Goal: Transaction & Acquisition: Purchase product/service

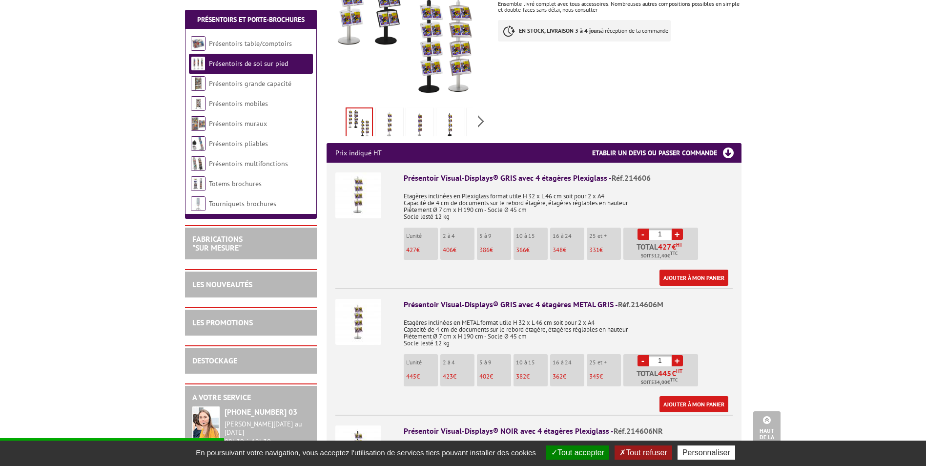
scroll to position [293, 0]
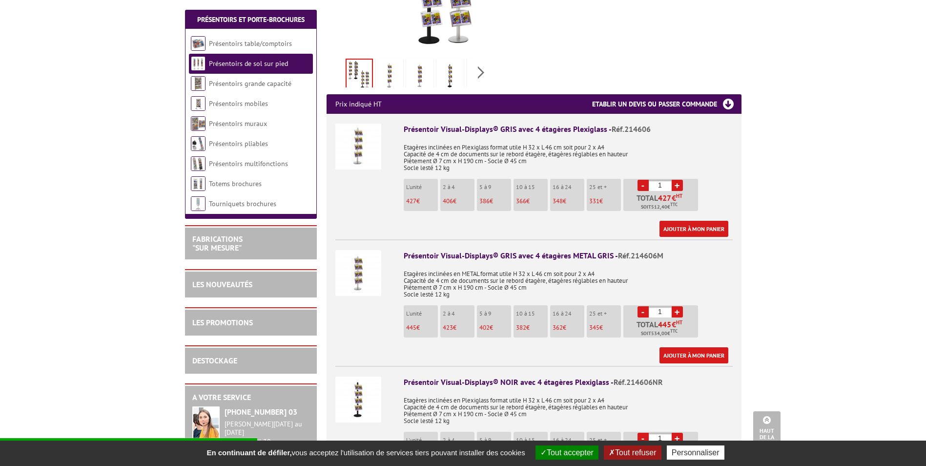
click at [584, 254] on div "Présentoir Visual-Displays® GRIS avec 4 étagères METAL GRIS - Réf.214606M" at bounding box center [568, 255] width 329 height 11
drag, startPoint x: 584, startPoint y: 254, endPoint x: 596, endPoint y: 267, distance: 18.0
click at [596, 267] on p "Etagères inclinées en METAL format utile H 32 x L 46 cm soit pour 2 x A4 Capaci…" at bounding box center [568, 281] width 329 height 34
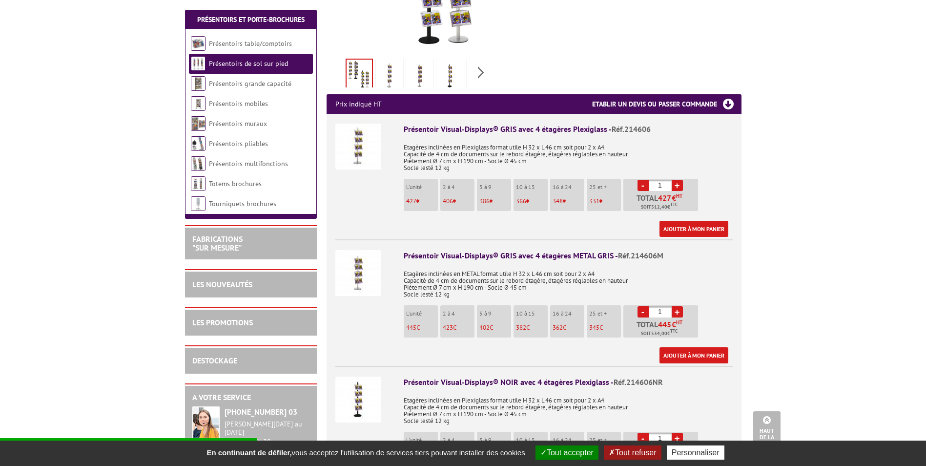
click at [419, 125] on div "Présentoir Visual-Displays® GRIS avec 4 étagères Plexiglass - Réf.214606" at bounding box center [568, 129] width 329 height 11
click at [506, 128] on div "Présentoir Visual-Displays® GRIS avec 4 étagères Plexiglass - Réf.214606" at bounding box center [568, 129] width 329 height 11
drag, startPoint x: 506, startPoint y: 128, endPoint x: 530, endPoint y: 144, distance: 27.9
click at [530, 144] on p "Etagères inclinées en Plexiglass format utile H 32 x L 46 cm soit pour 2 x A4 C…" at bounding box center [568, 154] width 329 height 34
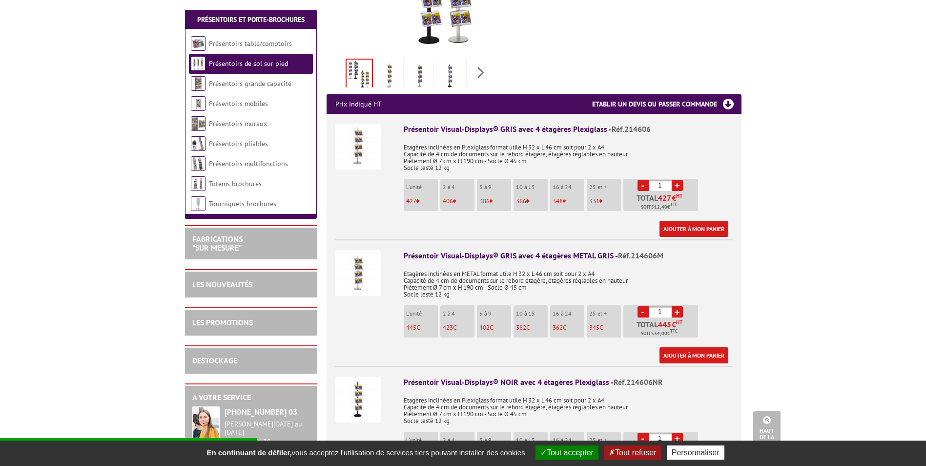
click at [531, 131] on div "Présentoir Visual-Displays® GRIS avec 4 étagères Plexiglass - Réf.214606" at bounding box center [568, 129] width 329 height 11
click at [540, 141] on p "Etagères inclinées en Plexiglass format utile H 32 x L 46 cm soit pour 2 x A4 C…" at bounding box center [568, 154] width 329 height 34
click at [513, 128] on div "Présentoir Visual-Displays® GRIS avec 4 étagères Plexiglass - Réf.214606" at bounding box center [568, 129] width 329 height 11
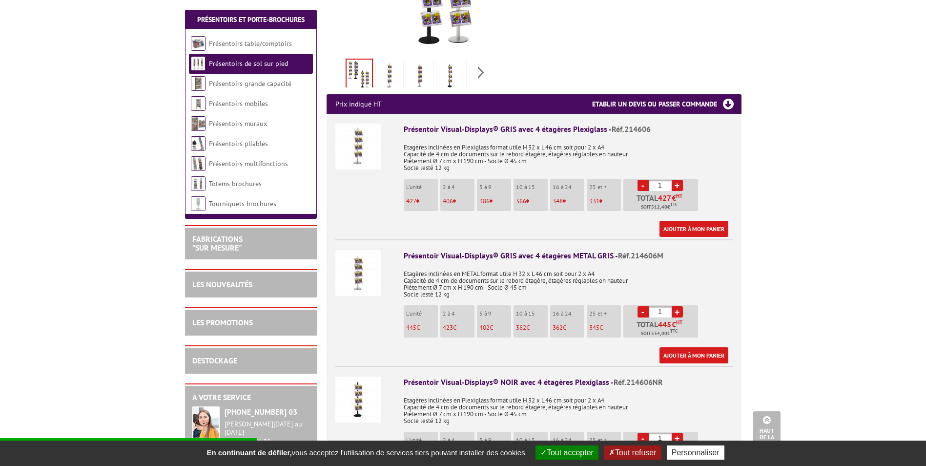
click at [505, 134] on div "Présentoir Visual-Displays® GRIS avec 4 étagères Plexiglass - Réf.214606" at bounding box center [568, 129] width 329 height 11
click at [505, 128] on div "Présentoir Visual-Displays® GRIS avec 4 étagères Plexiglass - Réf.214606" at bounding box center [568, 129] width 329 height 11
drag, startPoint x: 505, startPoint y: 128, endPoint x: 530, endPoint y: 150, distance: 32.9
click at [530, 150] on p "Etagères inclinées en Plexiglass format utile H 32 x L 46 cm soit pour 2 x A4 C…" at bounding box center [568, 154] width 329 height 34
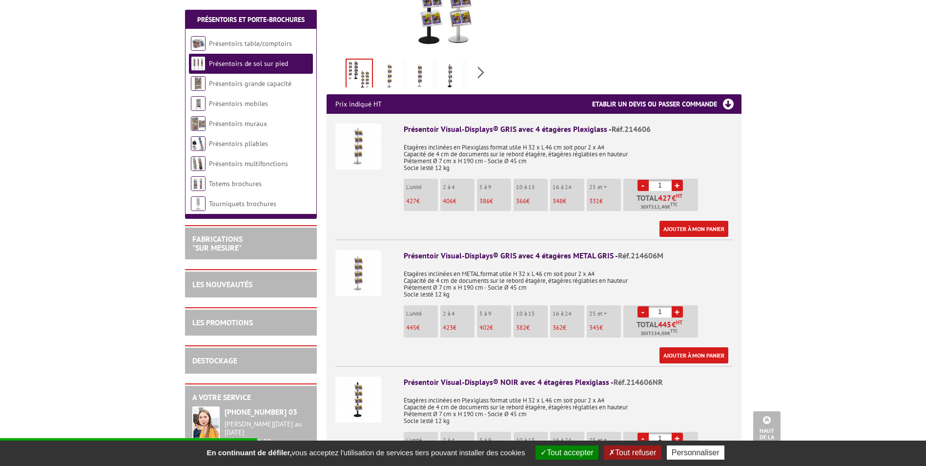
click at [513, 128] on div "Présentoir Visual-Displays® GRIS avec 4 étagères Plexiglass - Réf.214606" at bounding box center [568, 129] width 329 height 11
click at [516, 144] on p "Etagères inclinées en Plexiglass format utile H 32 x L 46 cm soit pour 2 x A4 C…" at bounding box center [568, 154] width 329 height 34
click at [507, 127] on div "Présentoir Visual-Displays® GRIS avec 4 étagères Plexiglass - Réf.214606" at bounding box center [568, 129] width 329 height 11
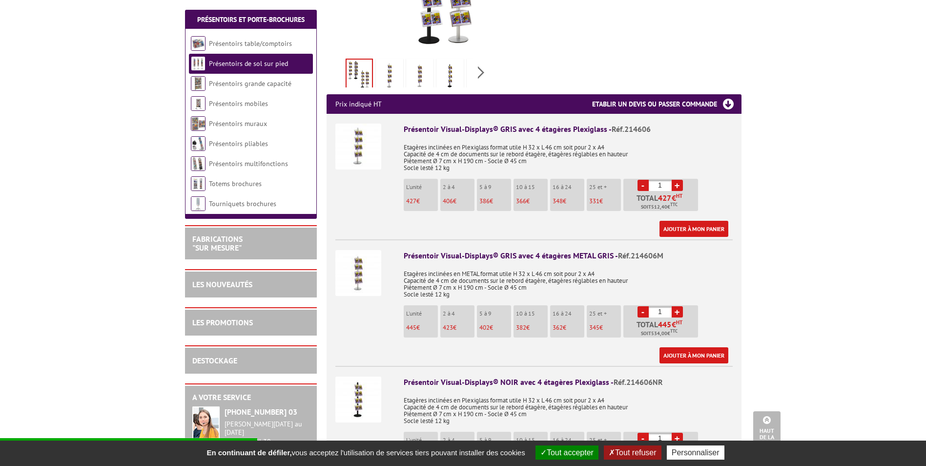
drag, startPoint x: 507, startPoint y: 127, endPoint x: 520, endPoint y: 143, distance: 19.8
click at [517, 149] on p "Etagères inclinées en Plexiglass format utile H 32 x L 46 cm soit pour 2 x A4 C…" at bounding box center [568, 154] width 329 height 34
click at [599, 256] on div "Présentoir Visual-Displays® GRIS avec 4 étagères METAL GRIS - Réf.214606M" at bounding box center [568, 255] width 329 height 11
drag, startPoint x: 599, startPoint y: 256, endPoint x: 515, endPoint y: 253, distance: 84.5
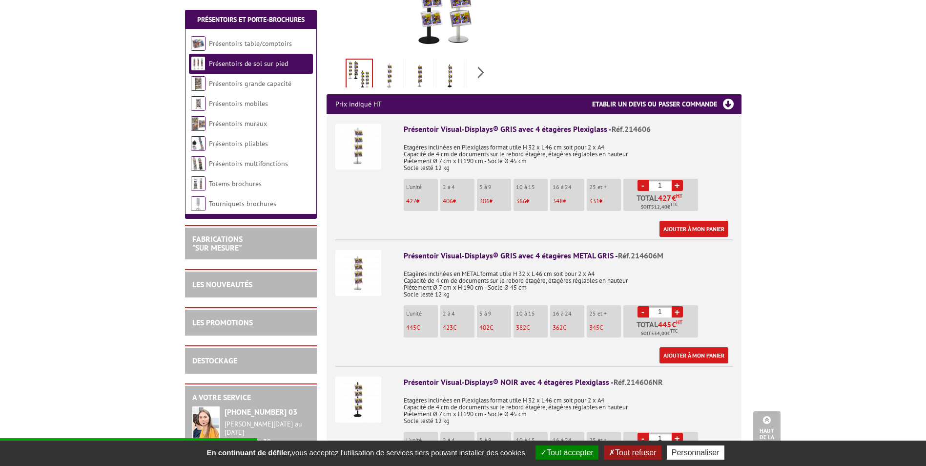
click at [515, 253] on div "Présentoir Visual-Displays® GRIS avec 4 étagères METAL GRIS - Réf.214606M" at bounding box center [568, 255] width 329 height 11
click at [678, 186] on link "+" at bounding box center [677, 185] width 11 height 11
type input "2"
click at [511, 132] on div "Présentoir Visual-Displays® GRIS avec 4 étagères Plexiglass - Réf.214606" at bounding box center [568, 129] width 329 height 11
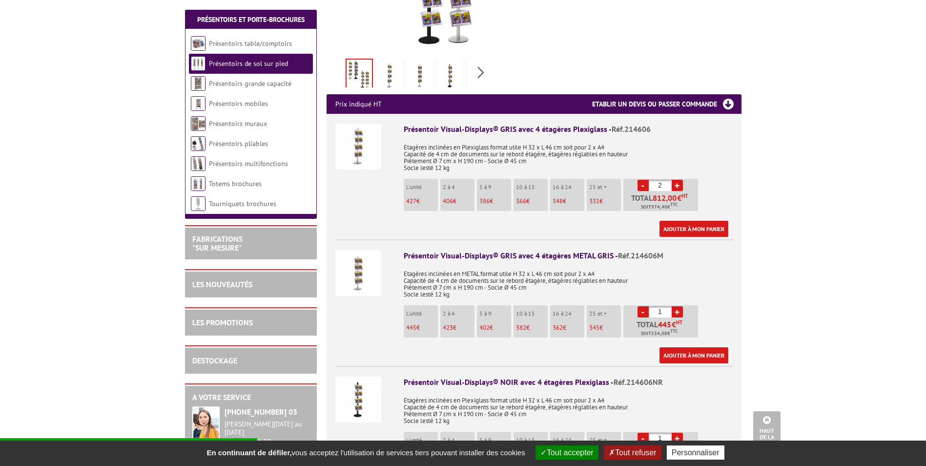
drag, startPoint x: 511, startPoint y: 132, endPoint x: 499, endPoint y: 149, distance: 21.4
click at [499, 149] on p "Etagères inclinées en Plexiglass format utile H 32 x L 46 cm soit pour 2 x A4 C…" at bounding box center [568, 154] width 329 height 34
click at [494, 131] on div "Présentoir Visual-Displays® GRIS avec 4 étagères Plexiglass - Réf.214606" at bounding box center [568, 129] width 329 height 11
click at [492, 134] on div "Présentoir Visual-Displays® GRIS avec 4 étagères Plexiglass - Réf.214606" at bounding box center [568, 129] width 329 height 11
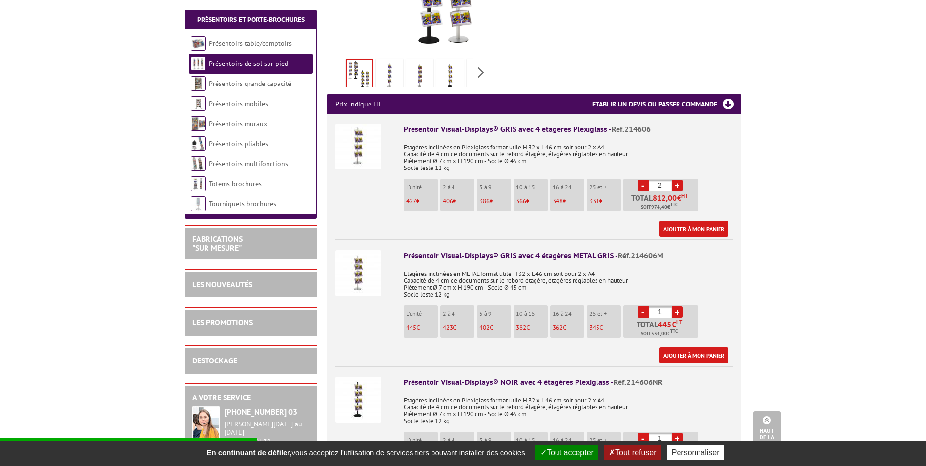
click at [374, 284] on img at bounding box center [359, 273] width 46 height 46
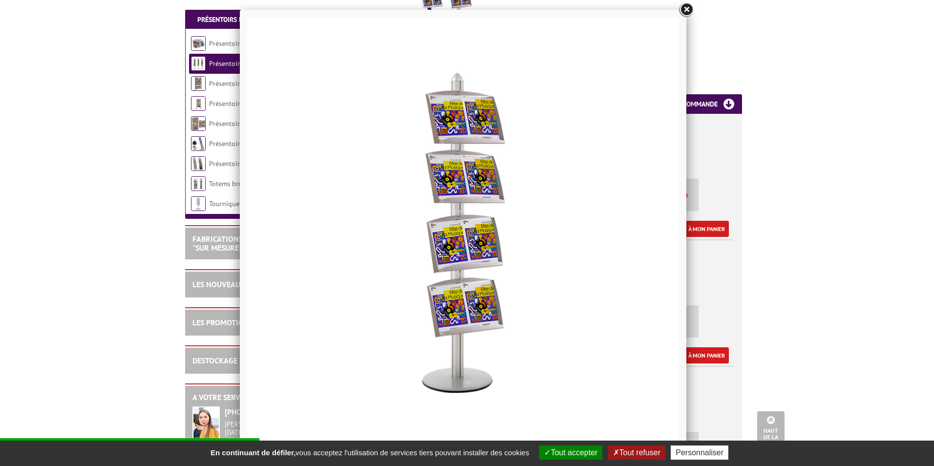
click at [833, 247] on div at bounding box center [467, 233] width 934 height 466
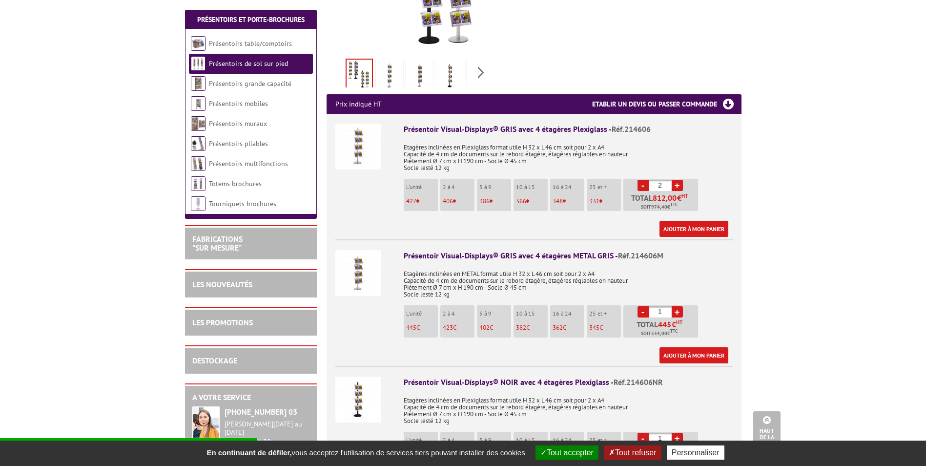
click at [357, 273] on img at bounding box center [359, 273] width 46 height 46
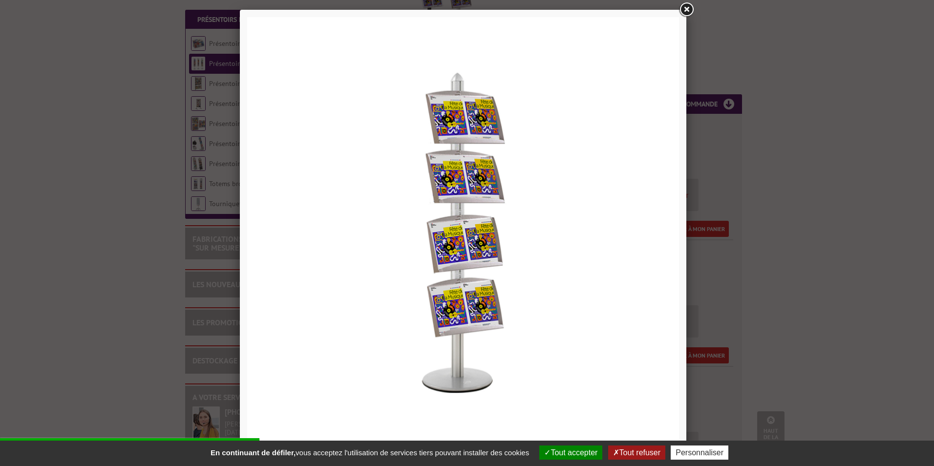
click at [801, 201] on div at bounding box center [467, 233] width 934 height 466
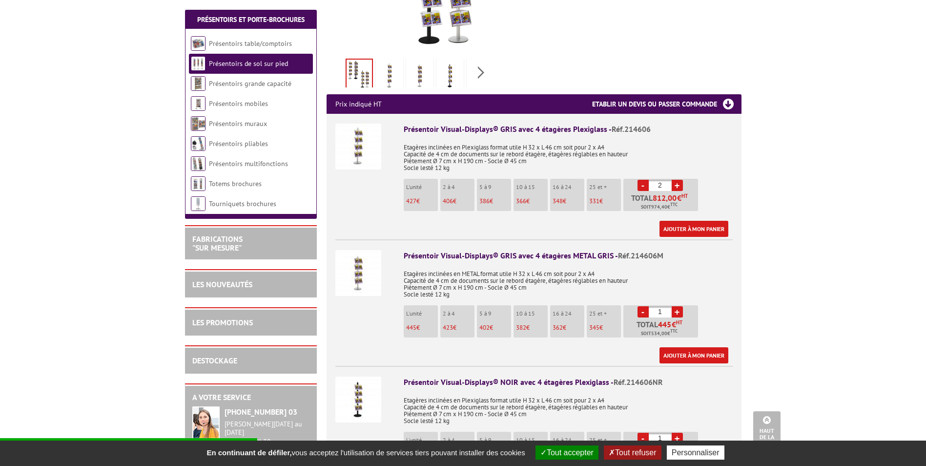
click at [349, 163] on img at bounding box center [359, 147] width 46 height 46
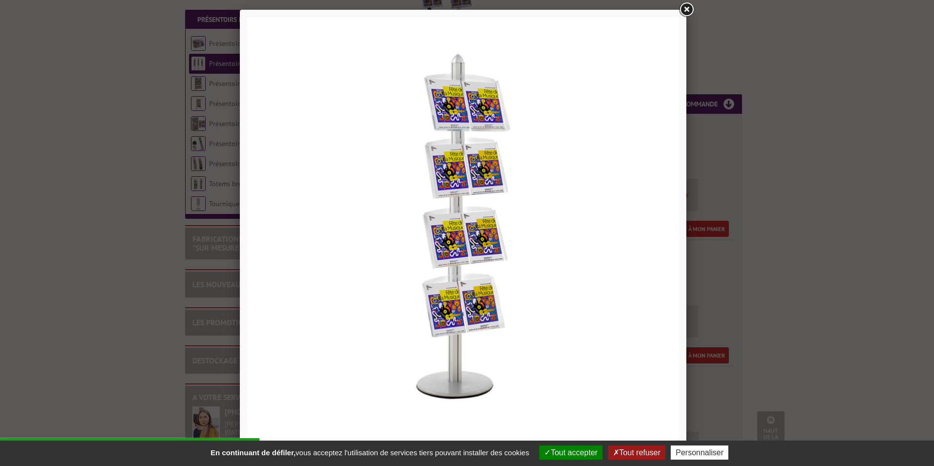
click at [840, 158] on div at bounding box center [467, 233] width 934 height 466
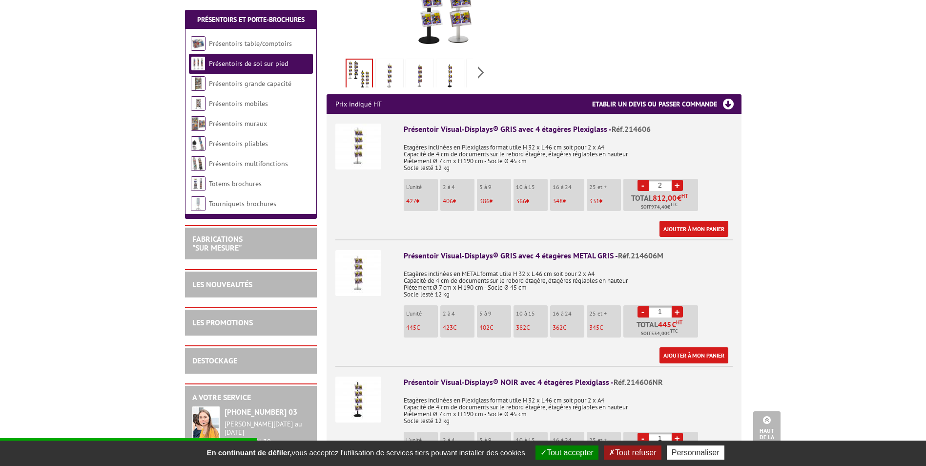
click at [344, 273] on img at bounding box center [359, 273] width 46 height 46
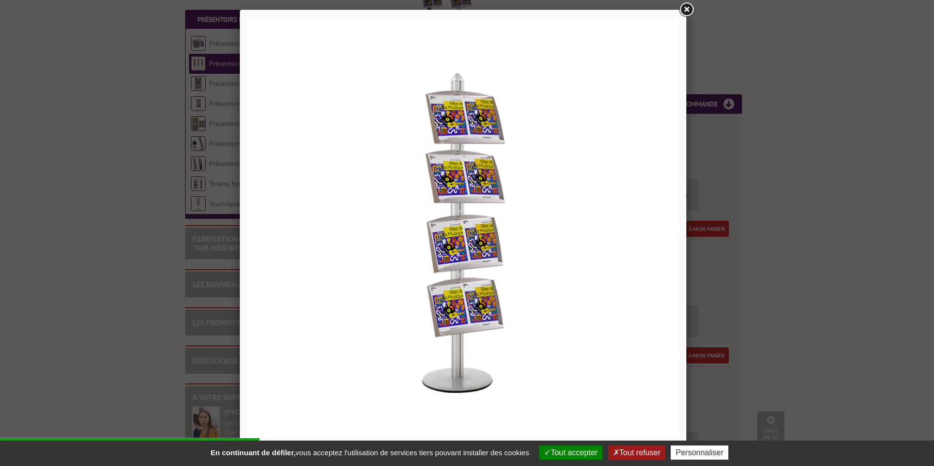
click at [791, 221] on div at bounding box center [467, 233] width 934 height 466
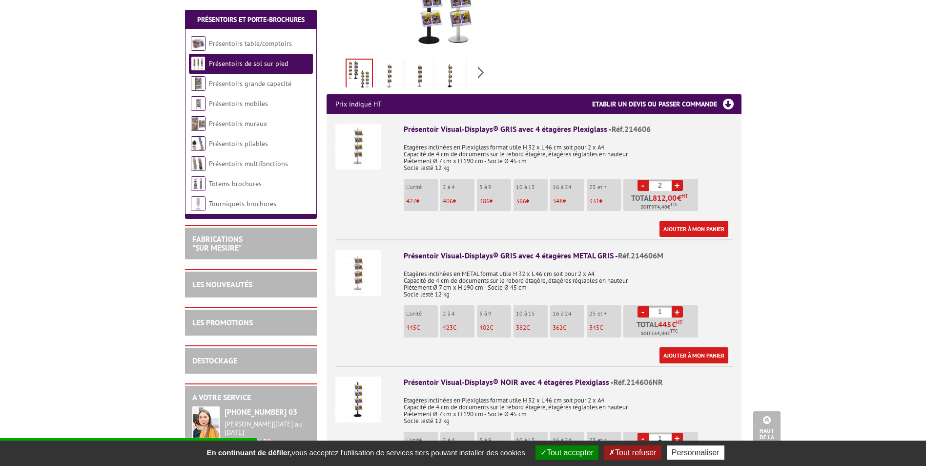
click at [368, 395] on img at bounding box center [359, 400] width 46 height 46
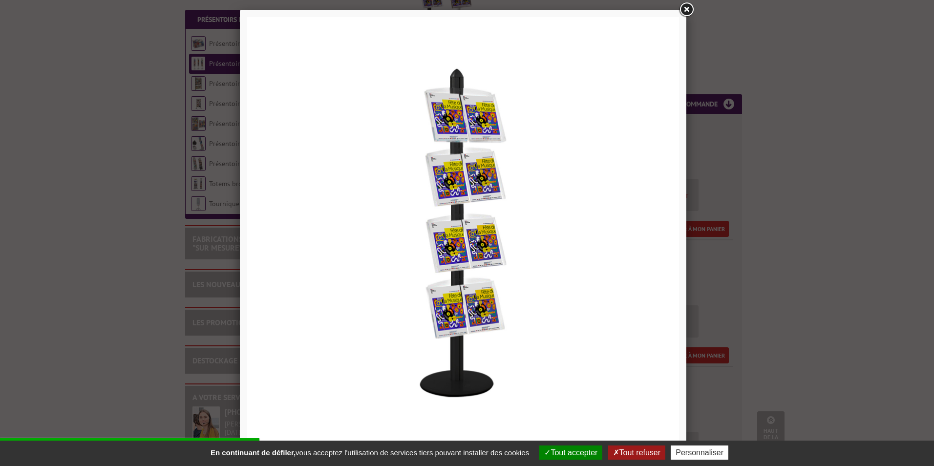
click at [859, 232] on div at bounding box center [467, 233] width 934 height 466
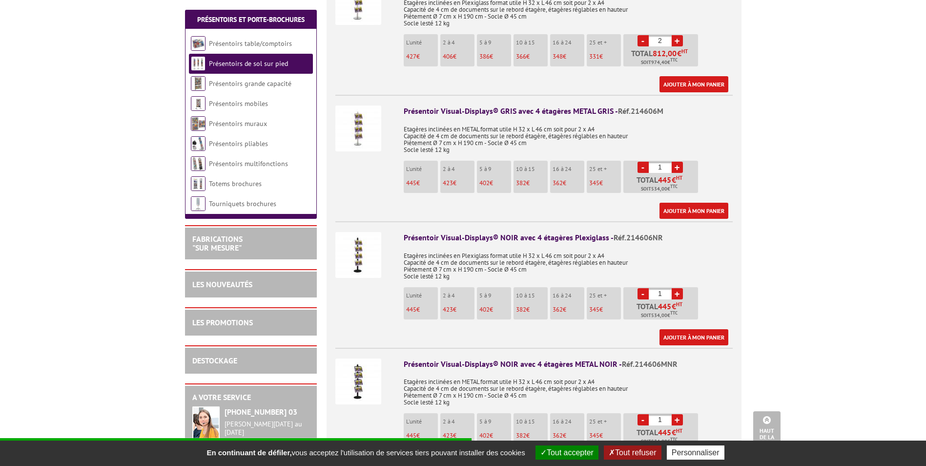
scroll to position [537, 0]
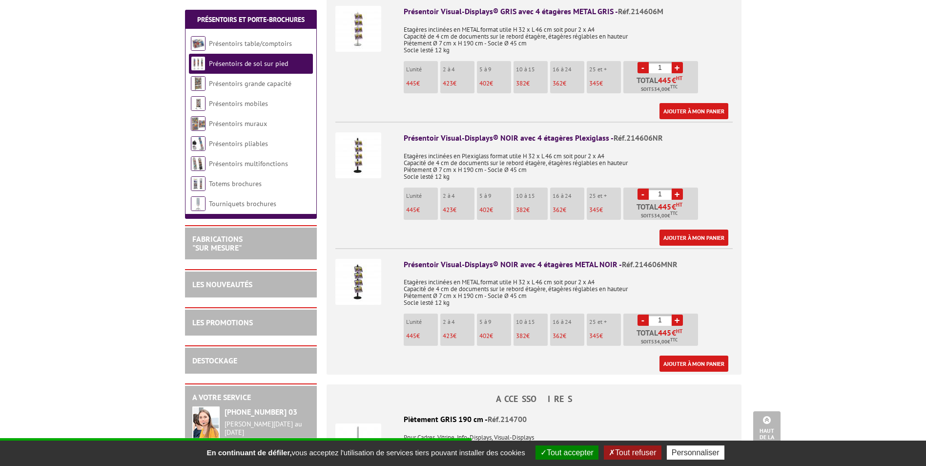
click at [358, 283] on img at bounding box center [359, 282] width 46 height 46
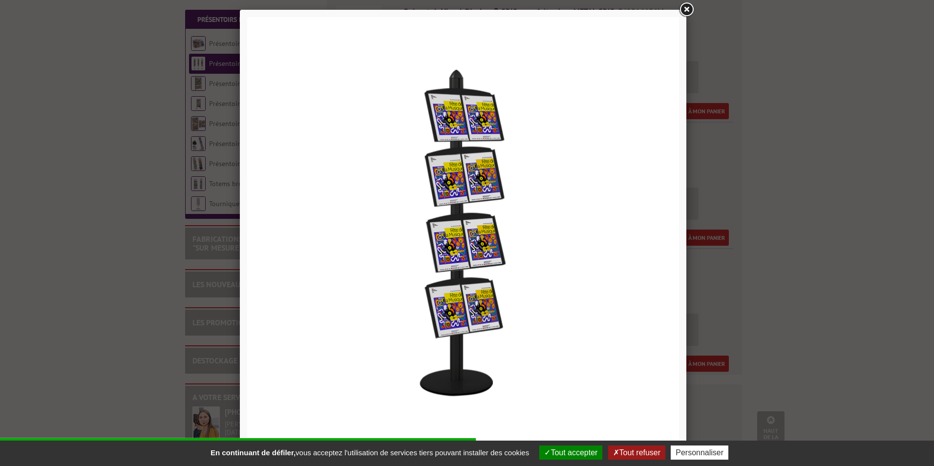
click at [828, 219] on div at bounding box center [467, 233] width 934 height 466
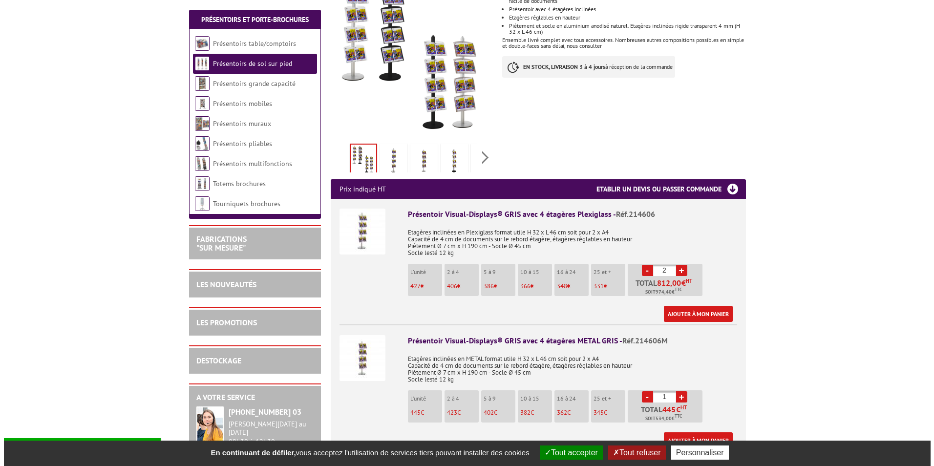
scroll to position [244, 0]
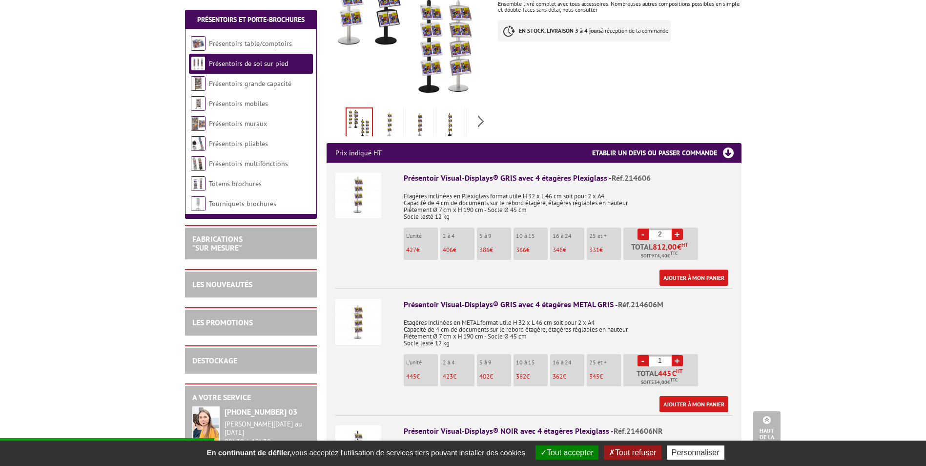
click at [673, 361] on link "+" at bounding box center [677, 360] width 11 height 11
click at [640, 361] on link "-" at bounding box center [643, 360] width 11 height 11
type input "1"
click at [685, 278] on link "Ajouter à mon panier" at bounding box center [694, 278] width 69 height 16
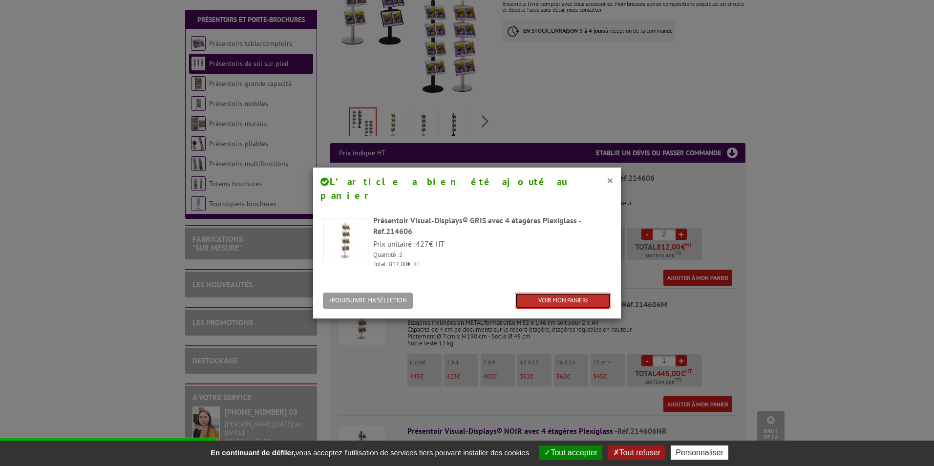
click at [548, 293] on link "VOIR MON PANIER" at bounding box center [563, 301] width 96 height 16
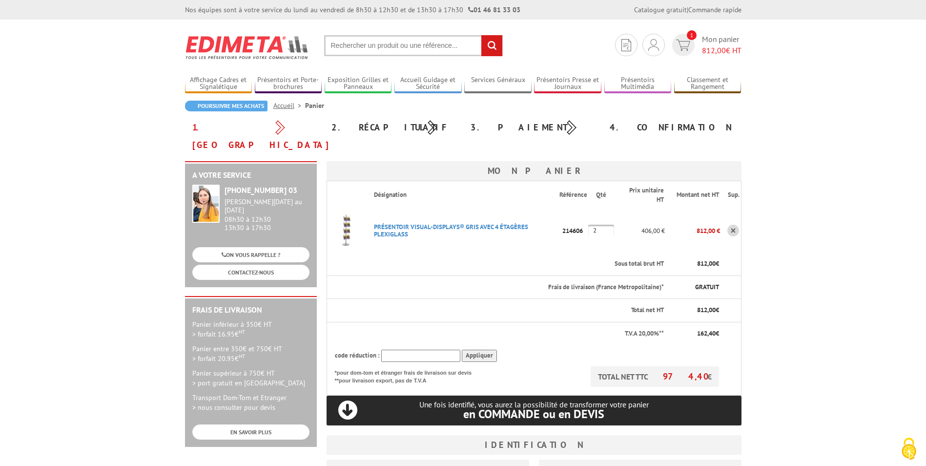
click at [588, 283] on p "Frais de livraison (France Metropolitaine)*" at bounding box center [519, 287] width 291 height 9
drag, startPoint x: 588, startPoint y: 270, endPoint x: 585, endPoint y: 305, distance: 35.3
click at [585, 305] on tbody "Désignation Référence Qté Prix unitaire HT Montant net HT Sup. PRéSENTOIR VISUA…" at bounding box center [534, 288] width 415 height 214
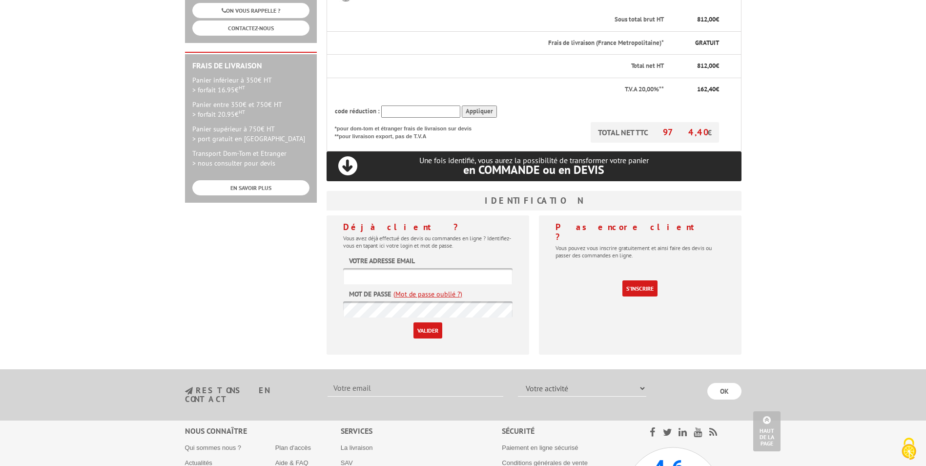
click at [519, 289] on div "Déjà client ? Vous avez déjà effectué des devis ou commandes en ligne ? Identif…" at bounding box center [428, 284] width 203 height 139
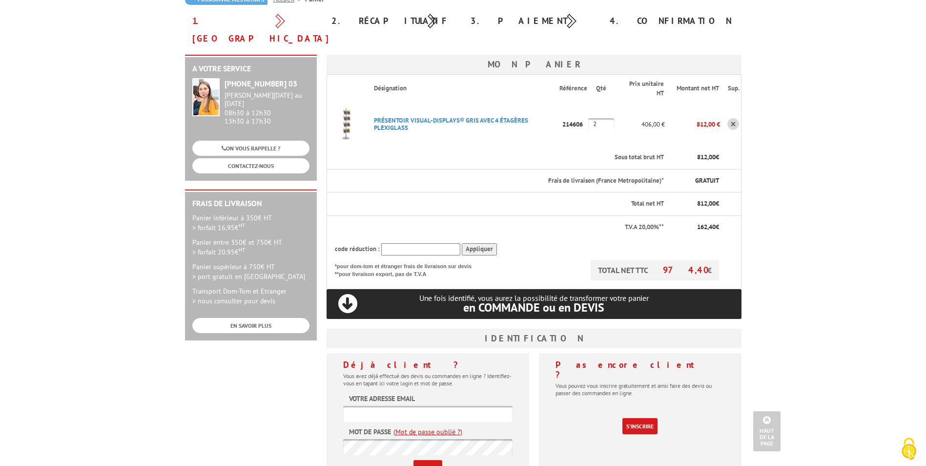
scroll to position [98, 0]
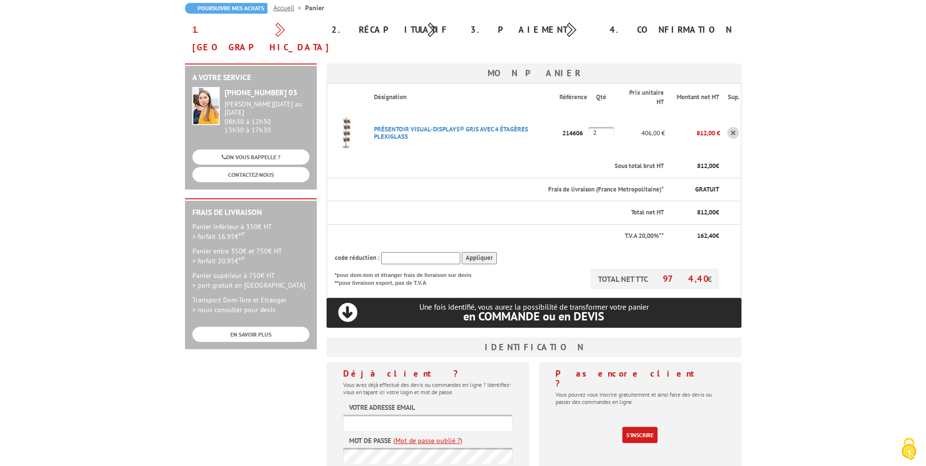
click at [589, 309] on span "en COMMANDE ou en DEVIS" at bounding box center [533, 316] width 141 height 15
drag, startPoint x: 589, startPoint y: 299, endPoint x: 503, endPoint y: 290, distance: 87.4
click at [503, 302] on p "Une fois identifié, vous aurez la possibilité de transformer votre panier en CO…" at bounding box center [534, 312] width 415 height 20
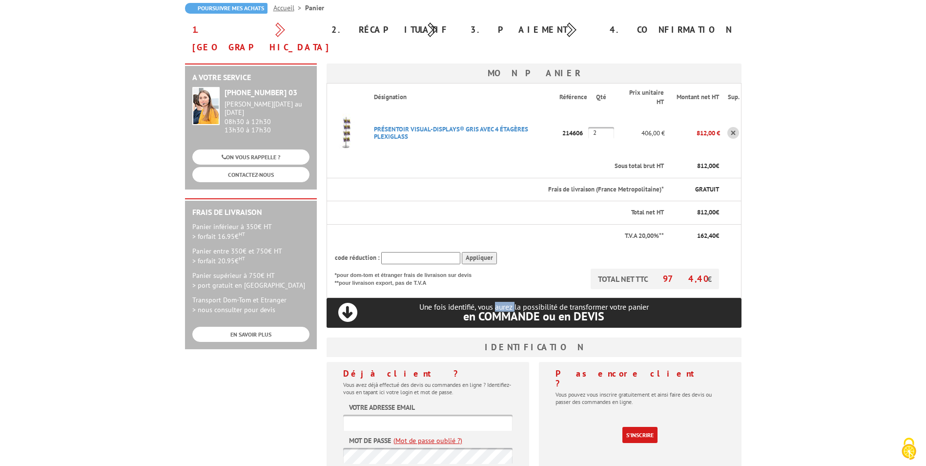
click at [502, 302] on p "Une fois identifié, vous aurez la possibilité de transformer votre panier en CO…" at bounding box center [534, 312] width 415 height 20
drag, startPoint x: 502, startPoint y: 290, endPoint x: 523, endPoint y: 300, distance: 23.6
click at [523, 309] on span "en COMMANDE ou en DEVIS" at bounding box center [533, 316] width 141 height 15
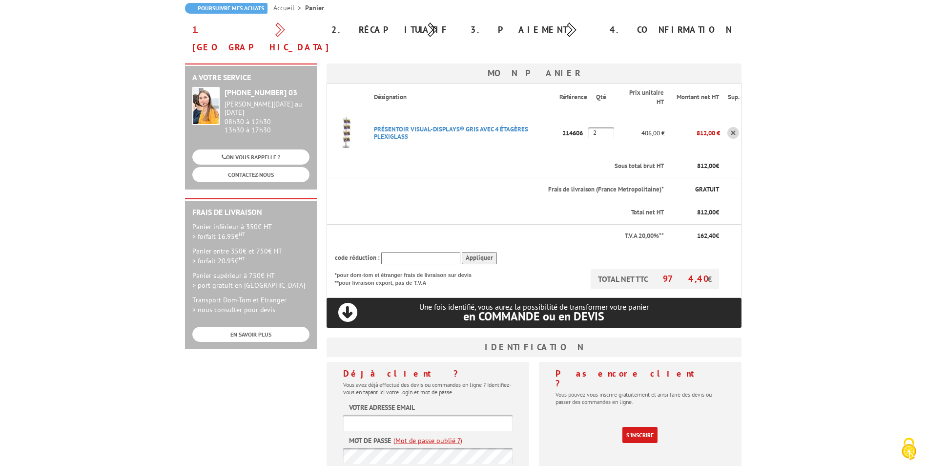
click at [424, 252] on input "text" at bounding box center [420, 258] width 79 height 12
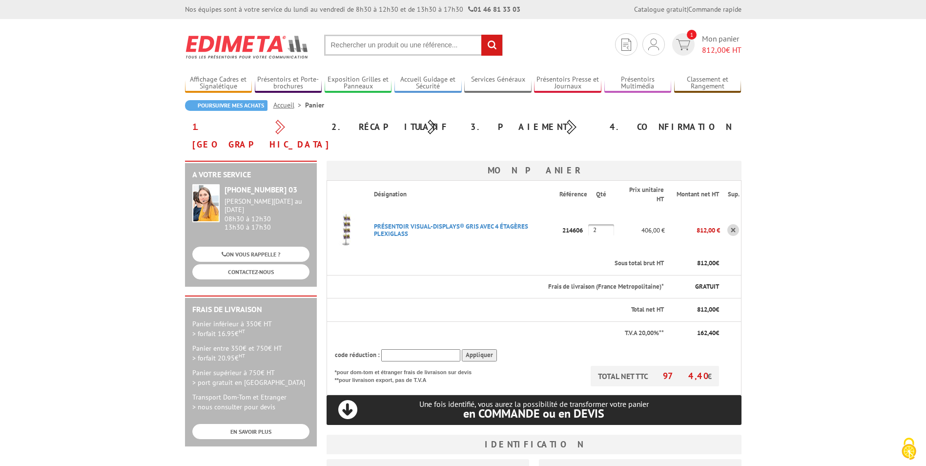
scroll to position [0, 0]
click at [421, 350] on input "text" at bounding box center [420, 356] width 79 height 12
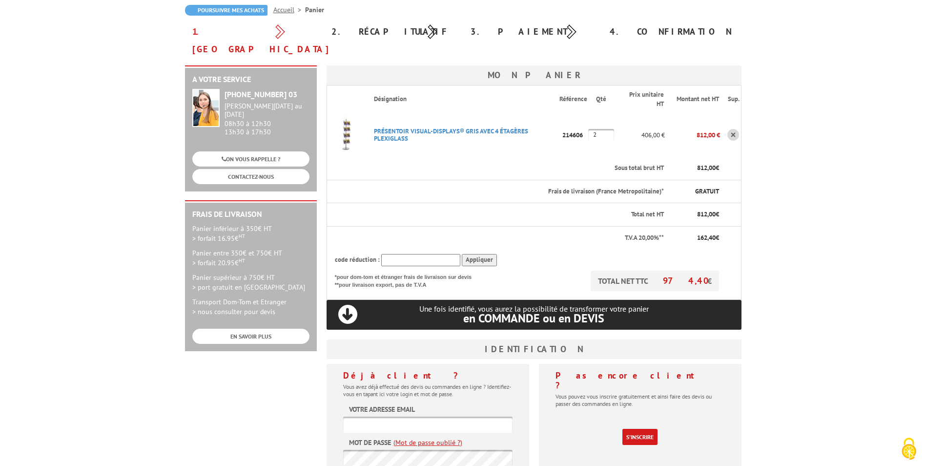
scroll to position [244, 0]
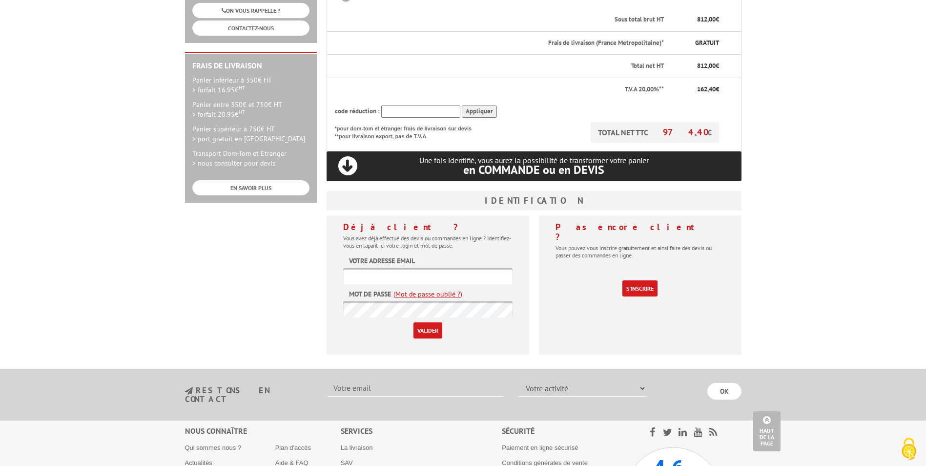
click at [455, 268] on input "text" at bounding box center [427, 276] width 169 height 16
click at [457, 234] on p "Vous avez déjà effectué des devis ou commandes en ligne ? Identifiez-vous en ta…" at bounding box center [427, 241] width 169 height 15
click at [479, 270] on form "Votre adresse email Mot de passe (Mot de passe oublié ?) Valider" at bounding box center [427, 297] width 169 height 83
click at [480, 268] on input "text" at bounding box center [427, 276] width 169 height 16
click at [476, 234] on p "Vous avez déjà effectué des devis ou commandes en ligne ? Identifiez-vous en ta…" at bounding box center [427, 241] width 169 height 15
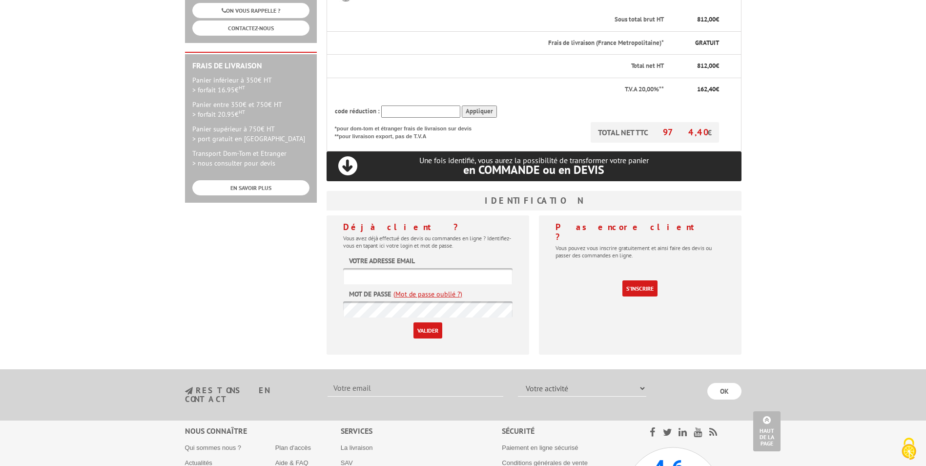
click at [485, 268] on input "text" at bounding box center [427, 276] width 169 height 16
click at [484, 234] on p "Vous avez déjà effectué des devis ou commandes en ligne ? Identifiez-vous en ta…" at bounding box center [427, 241] width 169 height 15
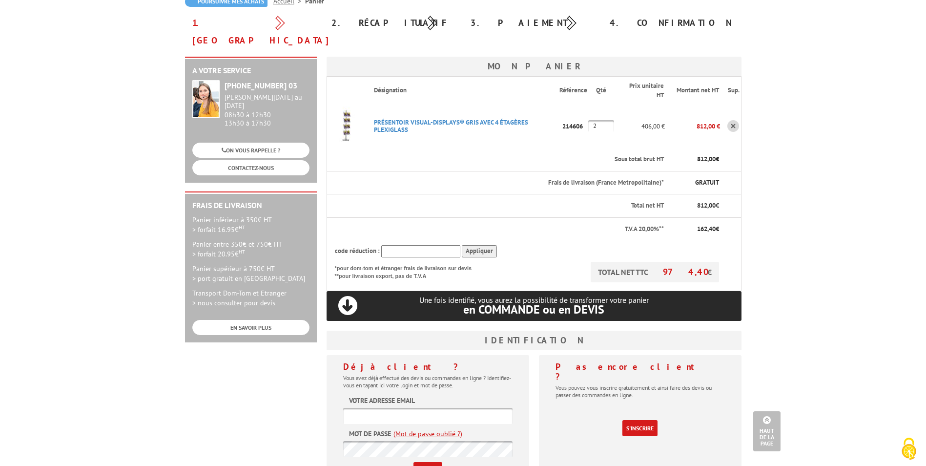
scroll to position [104, 0]
click at [645, 421] on link "S'inscrire" at bounding box center [640, 429] width 35 height 16
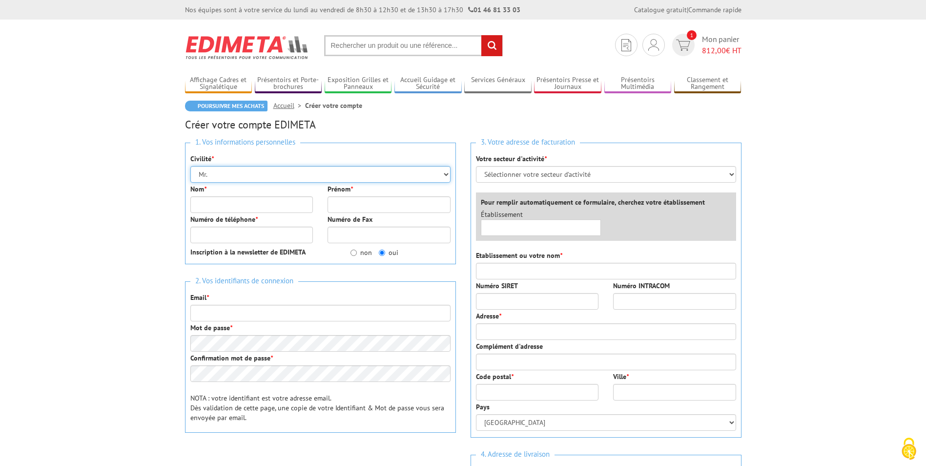
click at [281, 175] on select "Mr. Mme. Mlle." at bounding box center [320, 174] width 260 height 17
click at [285, 170] on select "Mr. Mme. Mlle." at bounding box center [320, 174] width 260 height 17
click at [127, 168] on body "Nos équipes sont à votre service du lundi au vendredi de 8h30 à 12h30 et de 13h…" at bounding box center [463, 408] width 926 height 817
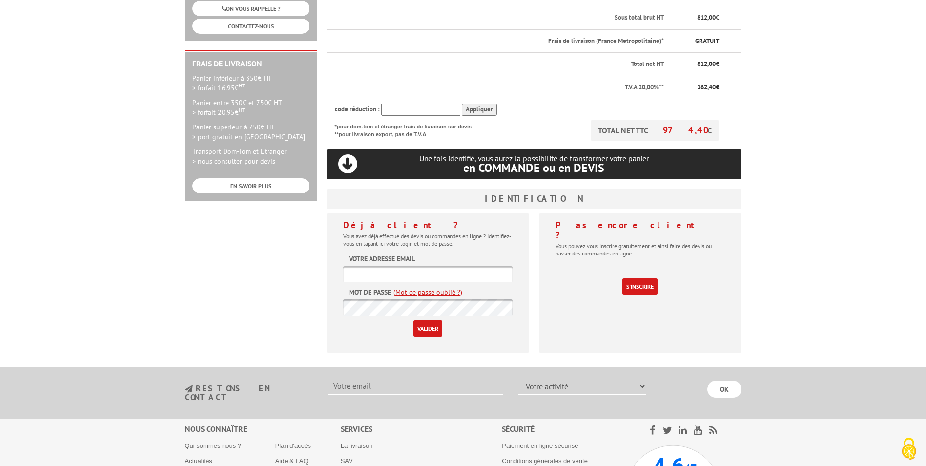
scroll to position [249, 0]
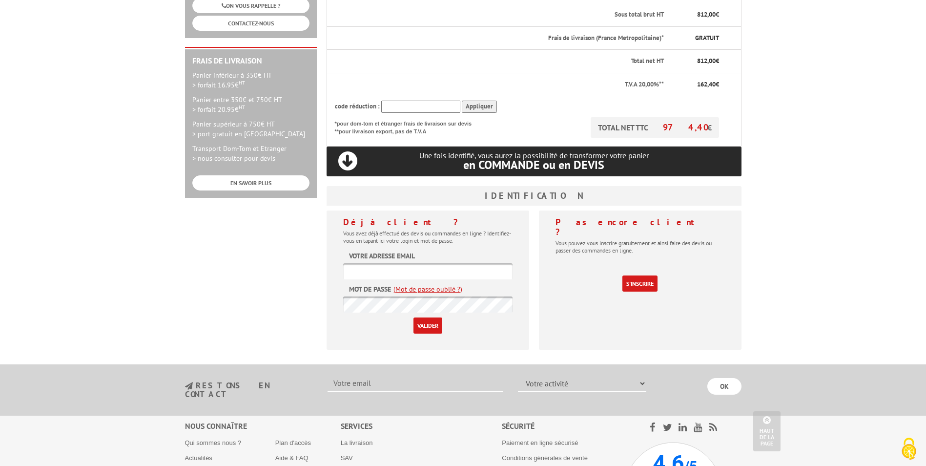
click at [459, 263] on input "text" at bounding box center [427, 271] width 169 height 16
click at [574, 261] on p "S'inscrire" at bounding box center [640, 276] width 169 height 31
click at [472, 263] on input "text" at bounding box center [427, 271] width 169 height 16
click at [481, 228] on div "Déjà client ? Vous avez déjà effectué des devis ou commandes en ligne ? Identif…" at bounding box center [428, 279] width 203 height 139
click at [432, 317] on input "Valider" at bounding box center [428, 325] width 29 height 16
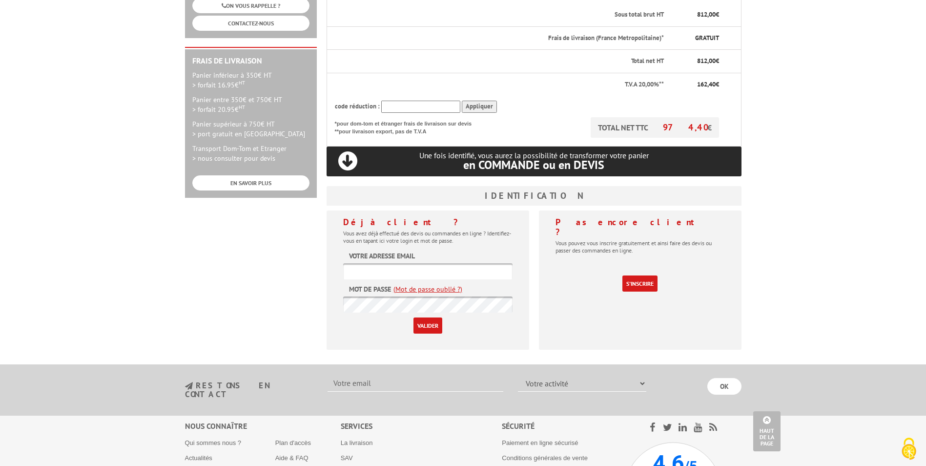
click at [484, 272] on form "Votre adresse email Mot de passe (Mot de passe oublié ?) Valider" at bounding box center [427, 292] width 169 height 83
click at [446, 284] on link "(Mot de passe oublié ?)" at bounding box center [428, 289] width 69 height 10
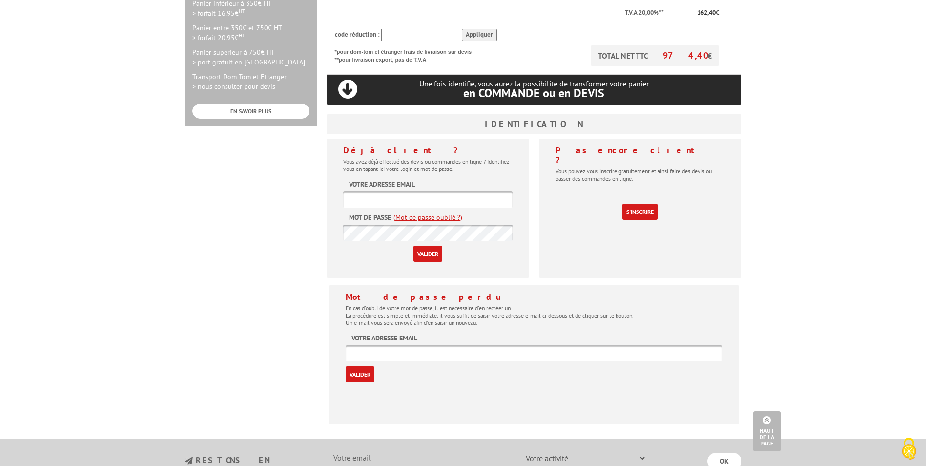
scroll to position [493, 0]
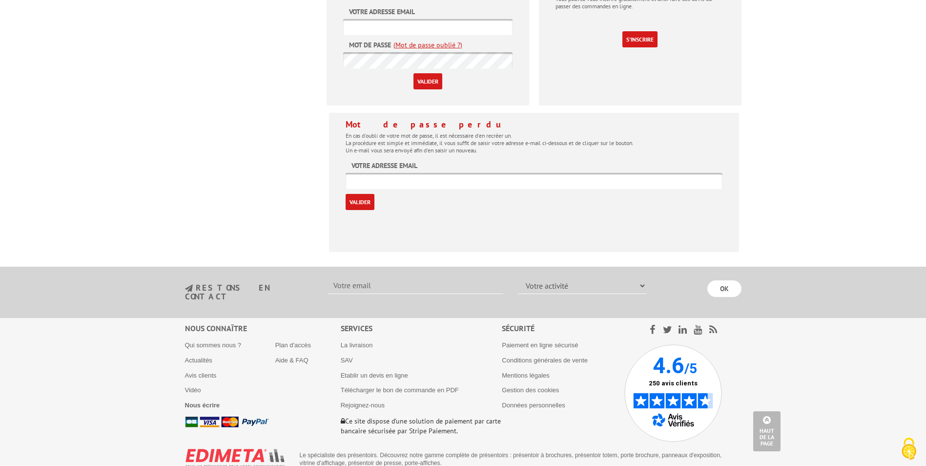
click at [483, 173] on input "text" at bounding box center [534, 181] width 377 height 16
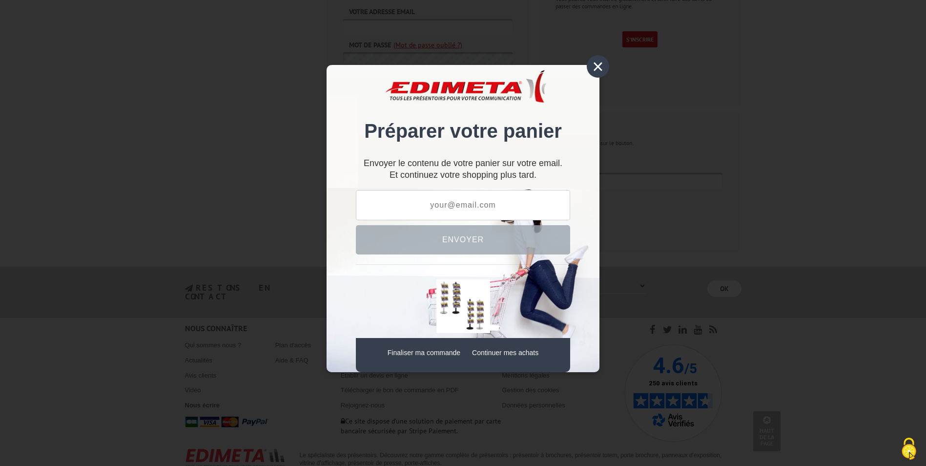
click at [596, 65] on div "×" at bounding box center [598, 66] width 22 height 22
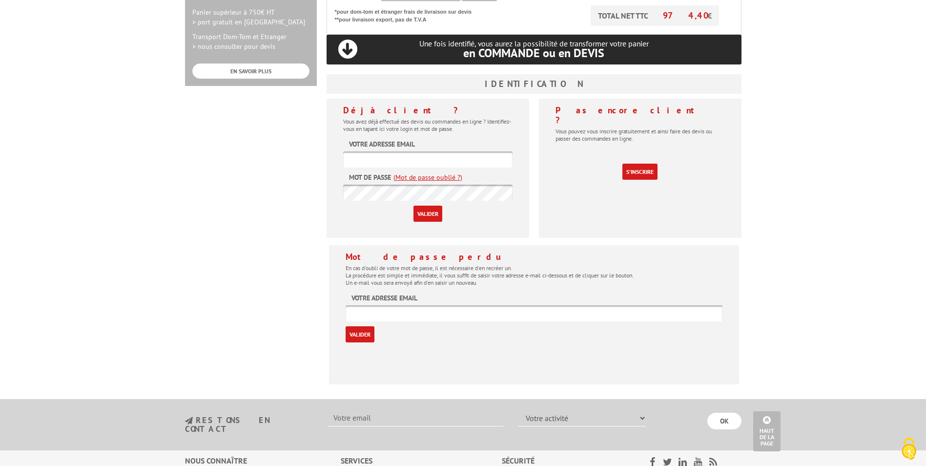
scroll to position [251, 0]
